Goal: Information Seeking & Learning: Learn about a topic

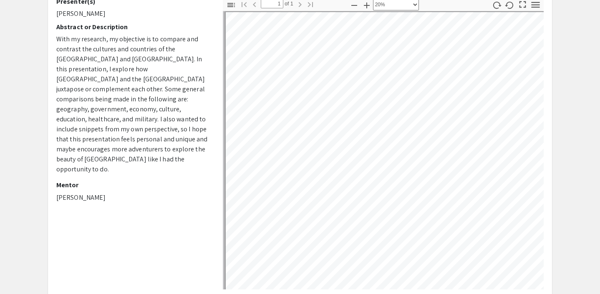
scroll to position [5, 1]
select select "custom"
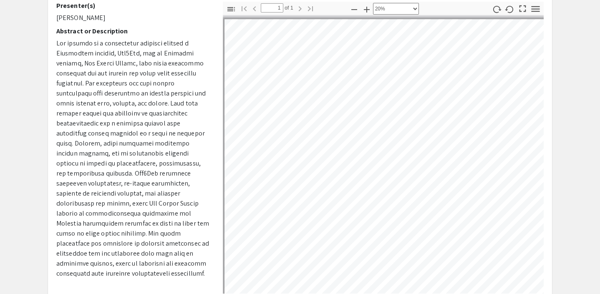
scroll to position [0, 3]
select select "custom"
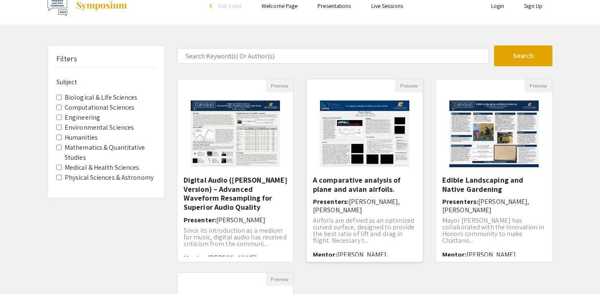
click at [361, 132] on img "Open Presentation <p>A comparative analysis of plane and avian airfoils. </p>" at bounding box center [365, 133] width 106 height 83
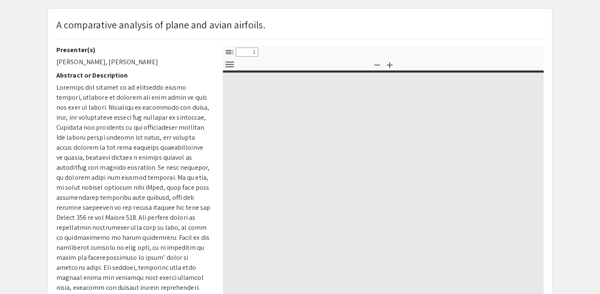
select select "custom"
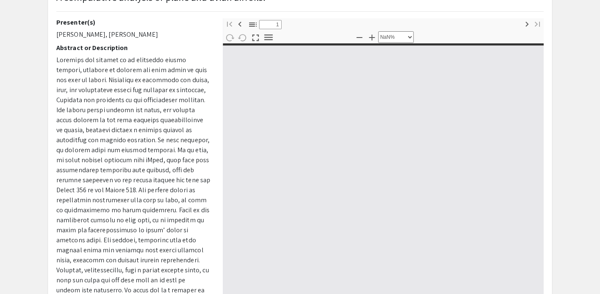
scroll to position [72, 0]
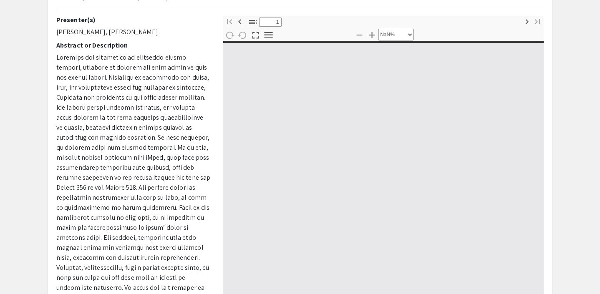
type input "0"
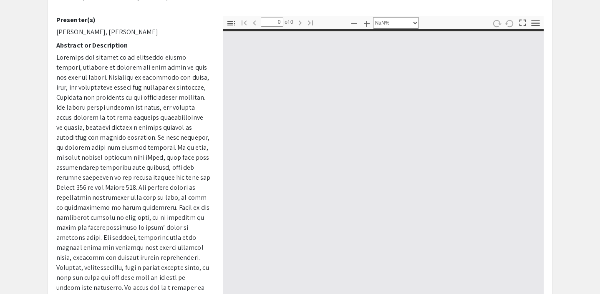
select select "auto"
type input "1"
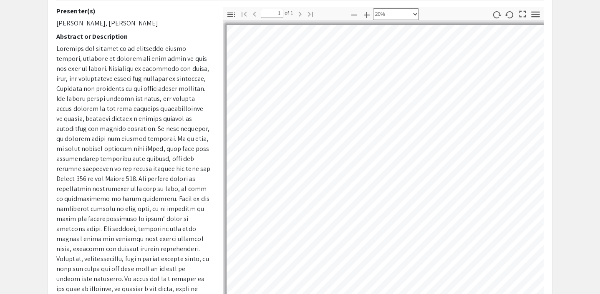
scroll to position [18, 17]
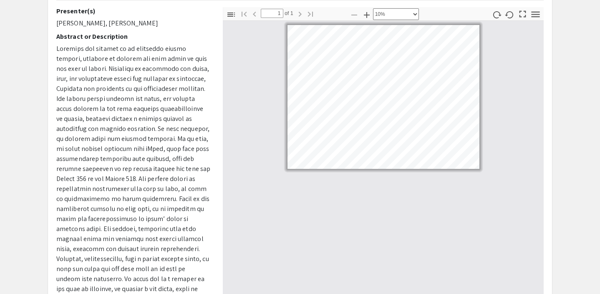
select select "custom"
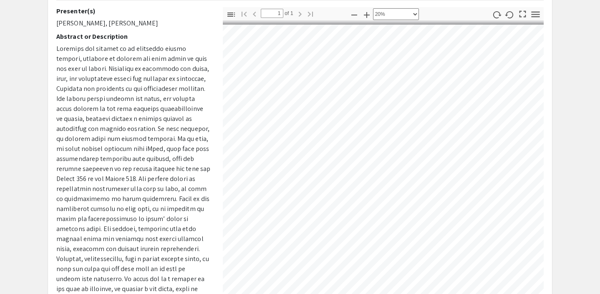
scroll to position [0, 0]
